Goal: Information Seeking & Learning: Learn about a topic

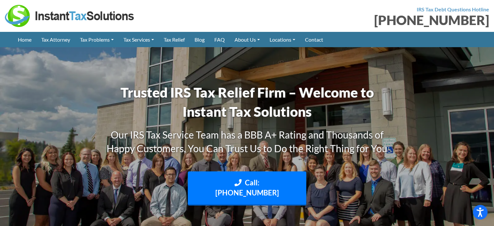
click at [63, 86] on div "Trusted IRS Tax Relief Firm – Welcome to Instant Tax Solutions Our IRS Tax Serv…" at bounding box center [247, 149] width 370 height 139
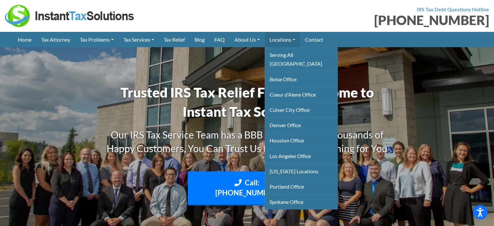
click at [286, 40] on link "Locations" at bounding box center [282, 39] width 35 height 15
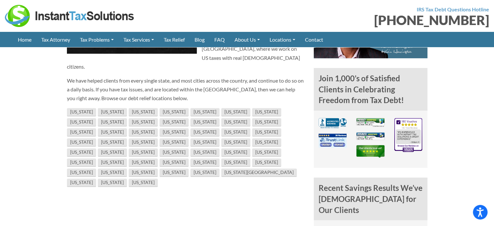
scroll to position [422, 0]
click at [190, 118] on link "[US_STATE]" at bounding box center [204, 122] width 29 height 8
click at [190, 108] on link "[US_STATE]" at bounding box center [204, 112] width 29 height 8
click at [221, 108] on link "[US_STATE]" at bounding box center [235, 112] width 29 height 8
click at [122, 158] on link "[US_STATE]" at bounding box center [112, 162] width 29 height 8
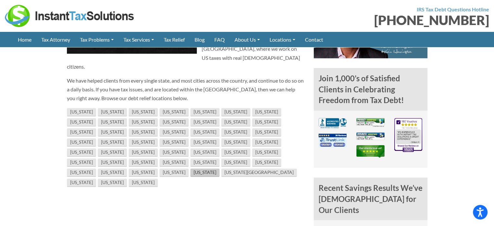
click at [193, 168] on link "[US_STATE]" at bounding box center [204, 172] width 29 height 8
click at [219, 138] on link "[US_STATE]" at bounding box center [204, 142] width 29 height 8
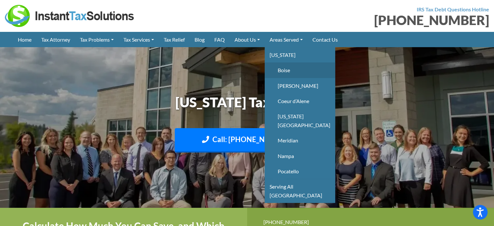
click at [288, 69] on link "Boise" at bounding box center [300, 69] width 70 height 15
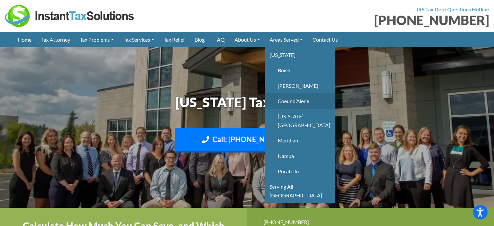
click at [296, 101] on link "Coeur d’Alene" at bounding box center [300, 100] width 70 height 15
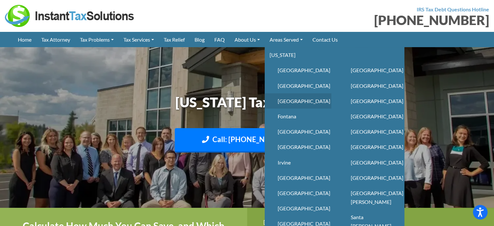
click at [295, 102] on link "Culver City" at bounding box center [298, 100] width 67 height 15
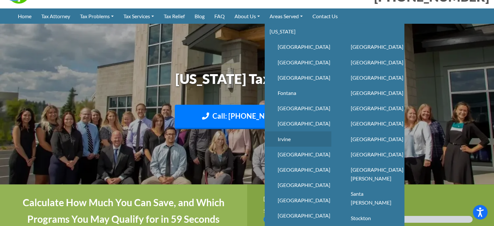
scroll to position [65, 0]
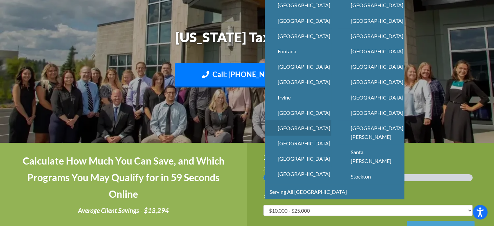
click at [290, 127] on link "Los Angeles" at bounding box center [298, 127] width 67 height 15
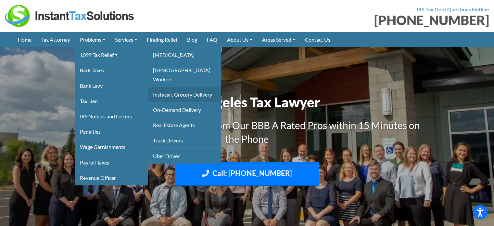
click at [177, 87] on link "Instacart Grocery Delivery" at bounding box center [184, 94] width 73 height 15
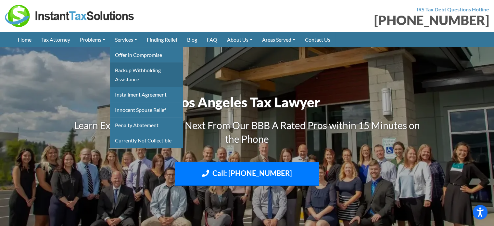
click at [132, 71] on link "Backup Withholding Assistance" at bounding box center [146, 74] width 73 height 24
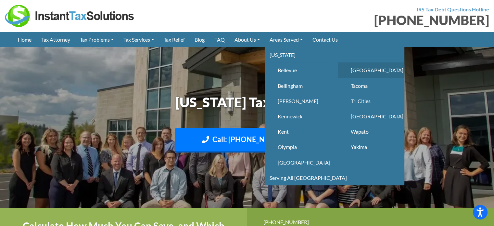
click at [369, 71] on link "[GEOGRAPHIC_DATA]" at bounding box center [371, 69] width 67 height 15
